Goal: Information Seeking & Learning: Learn about a topic

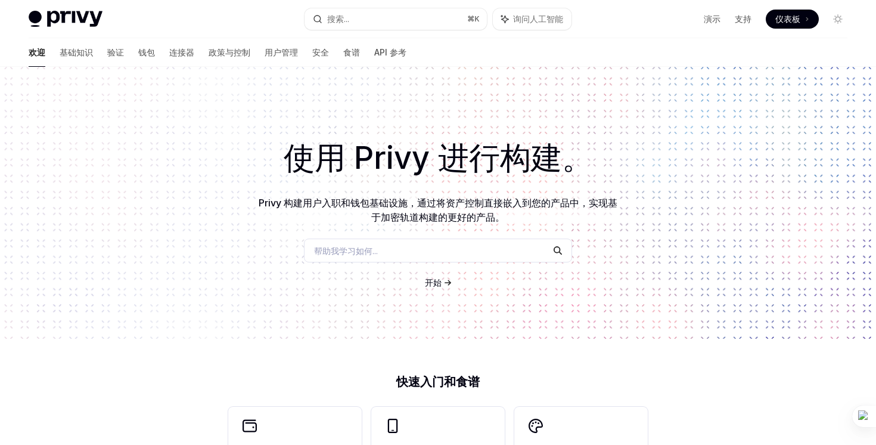
click at [455, 144] on font "使用 Privy 进行构建。" at bounding box center [438, 158] width 309 height 38
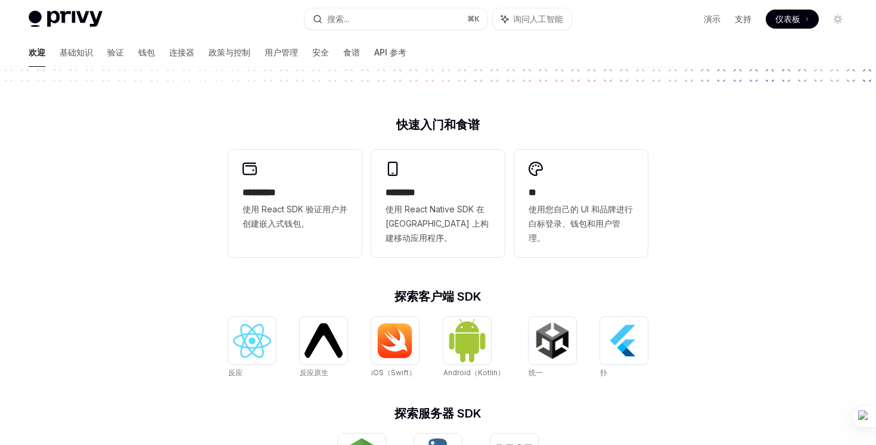
scroll to position [263, 0]
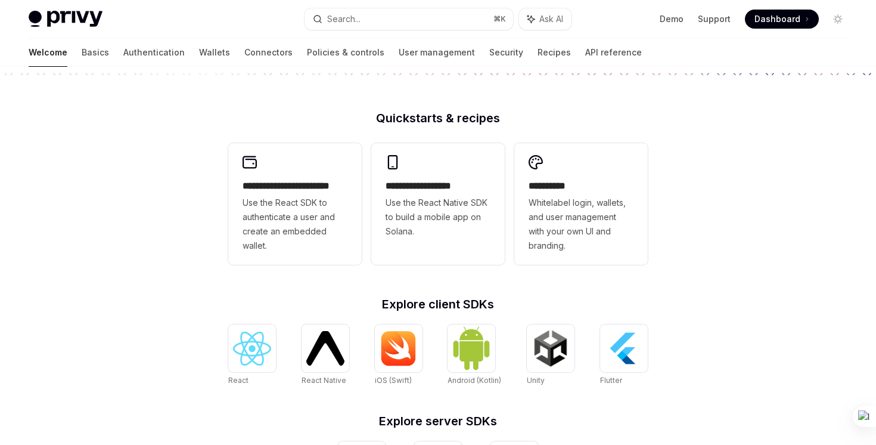
click at [712, 229] on div "**********" at bounding box center [438, 243] width 876 height 881
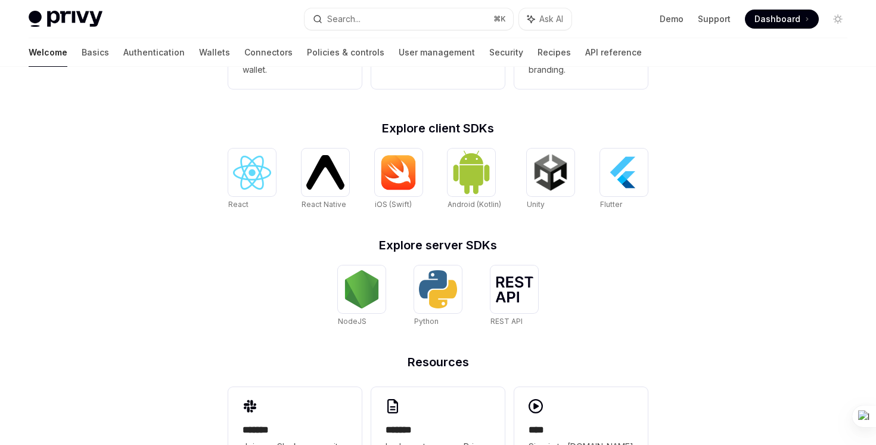
scroll to position [454, 0]
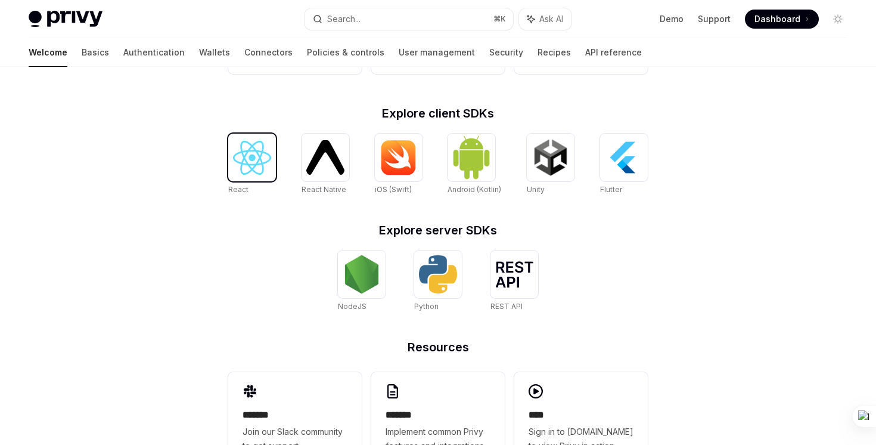
click at [237, 167] on img at bounding box center [252, 158] width 38 height 34
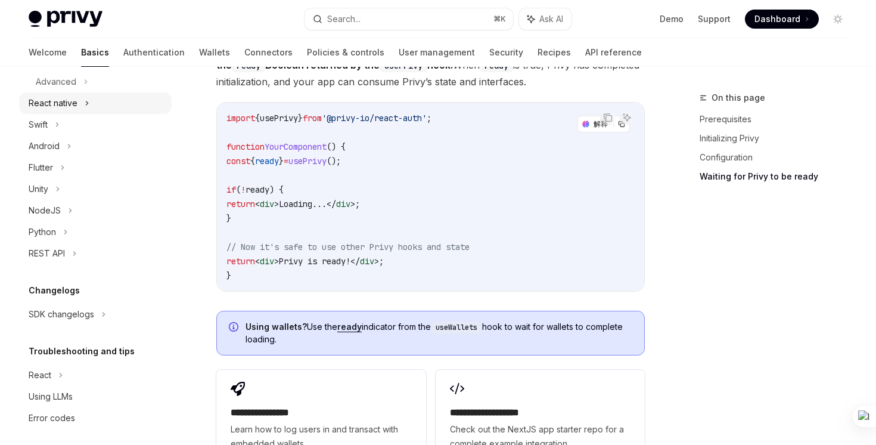
scroll to position [254, 0]
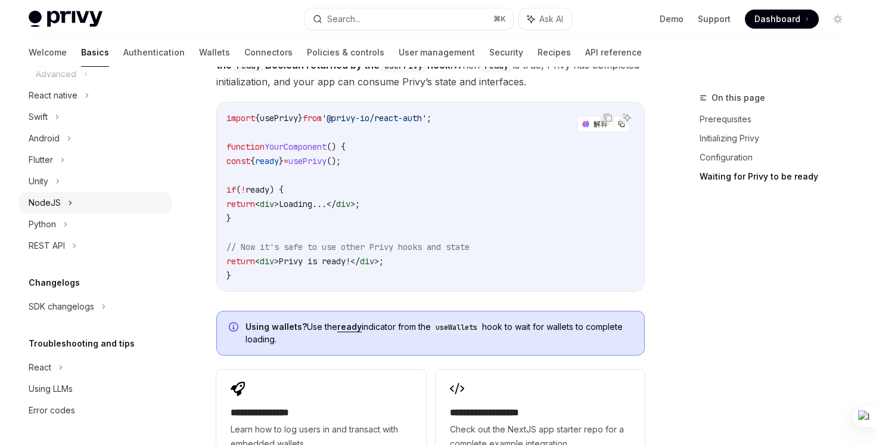
click at [64, 204] on div "NodeJS" at bounding box center [95, 202] width 153 height 21
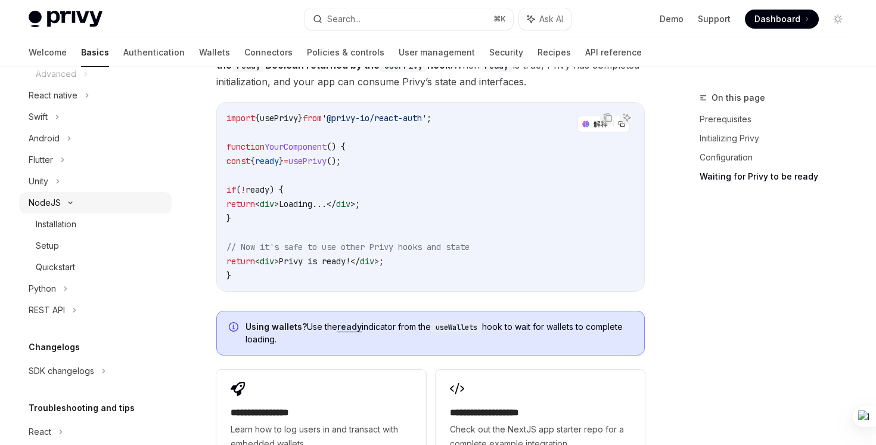
type textarea "*"
